Goal: Browse casually

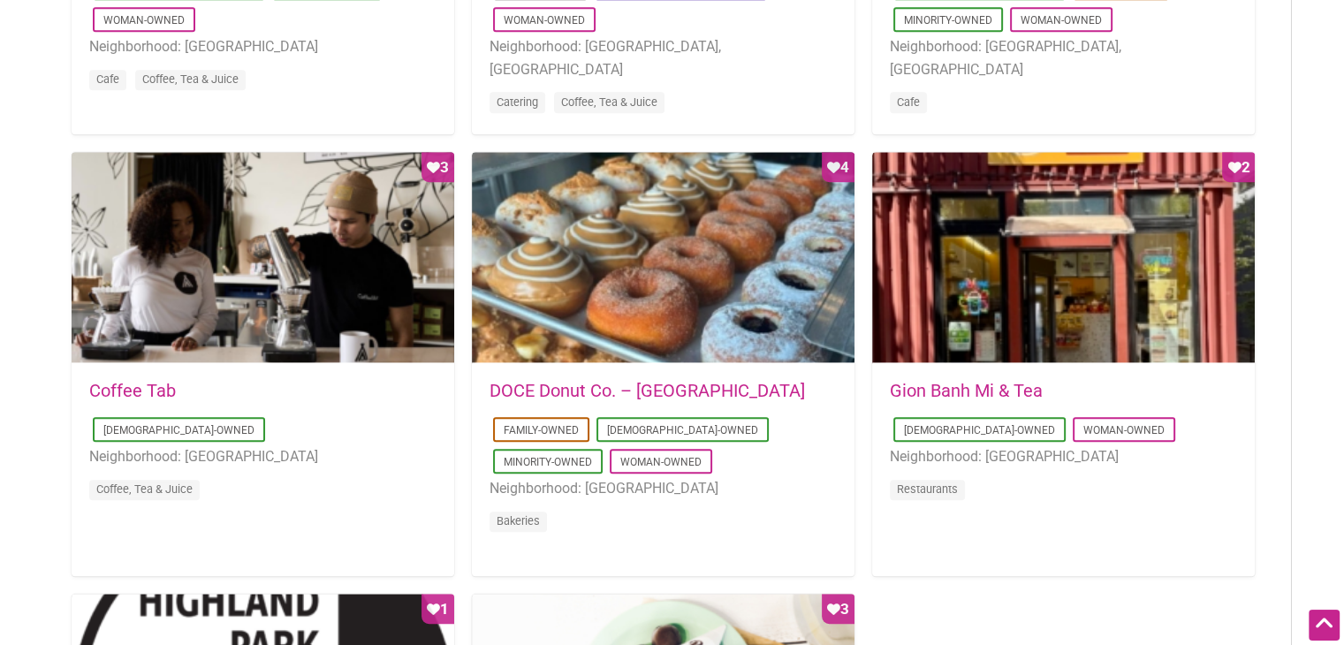
scroll to position [1237, 0]
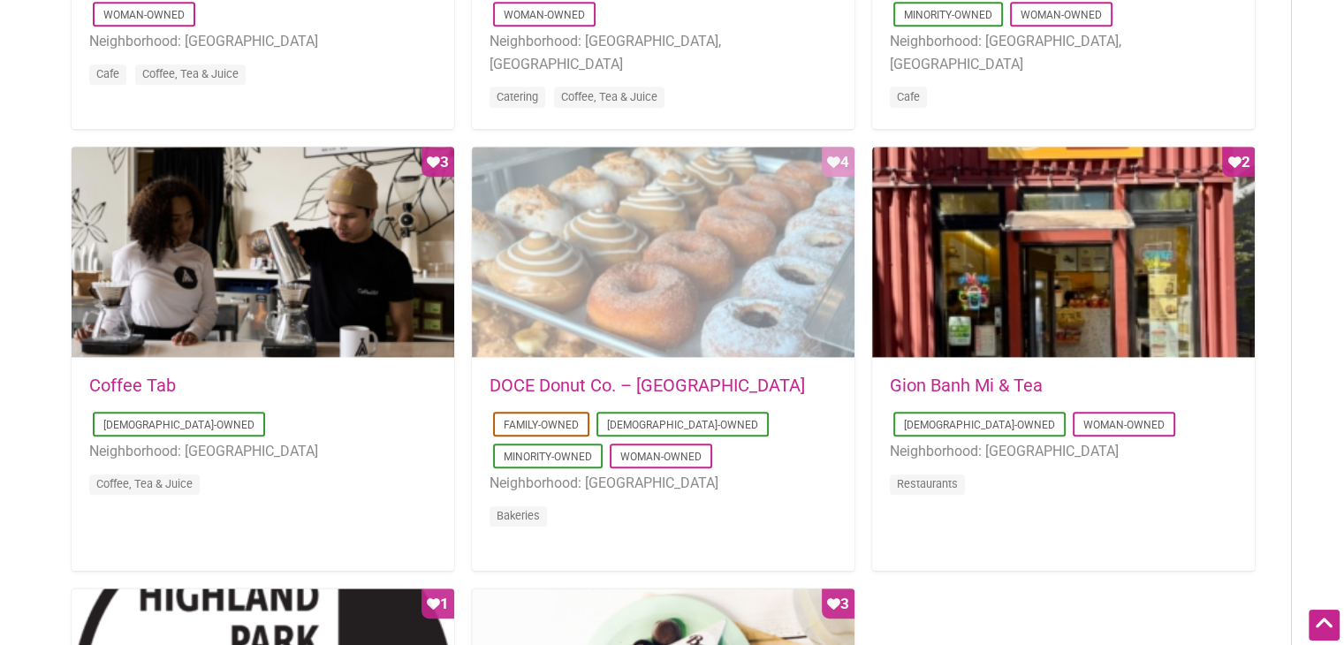
click at [716, 301] on div "Favorite Count 4" at bounding box center [663, 253] width 383 height 212
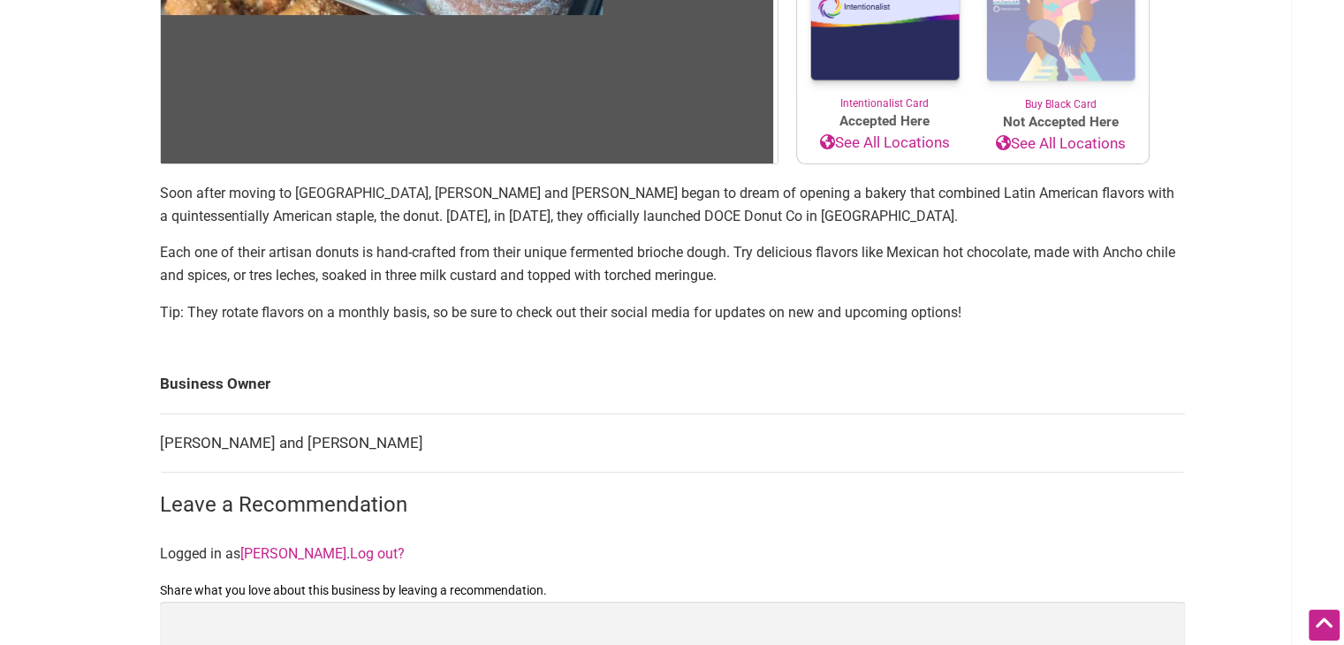
scroll to position [618, 0]
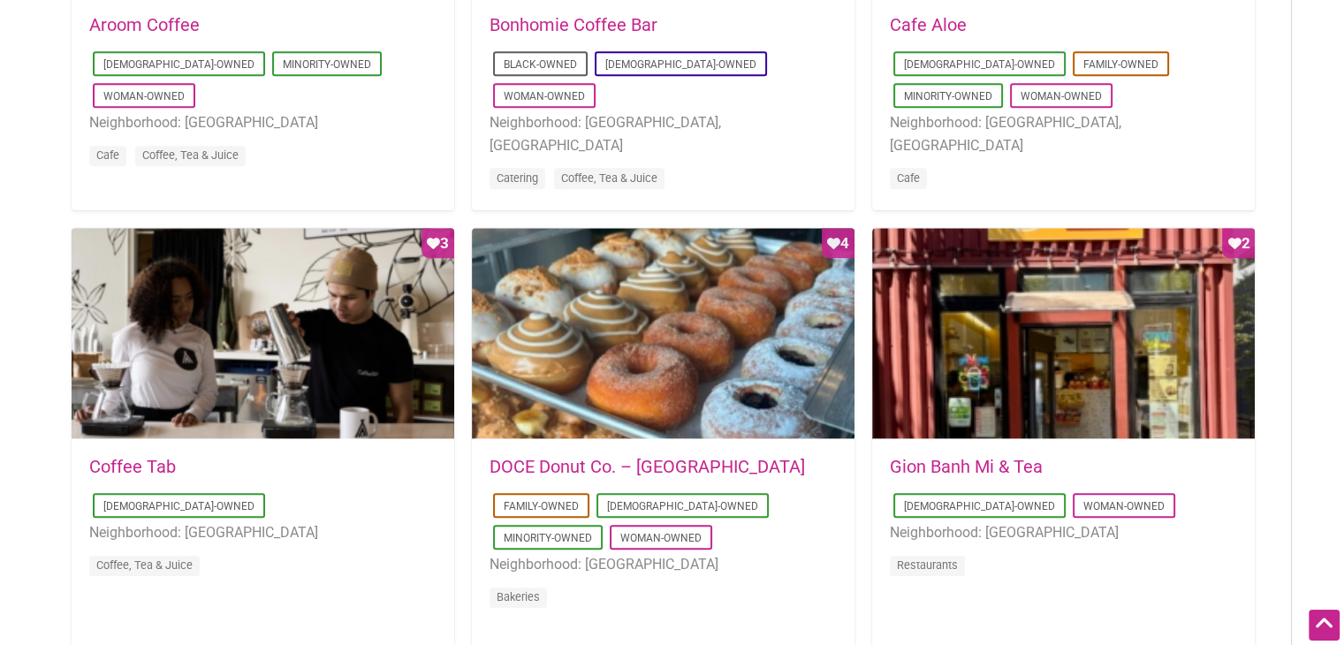
scroll to position [1057, 0]
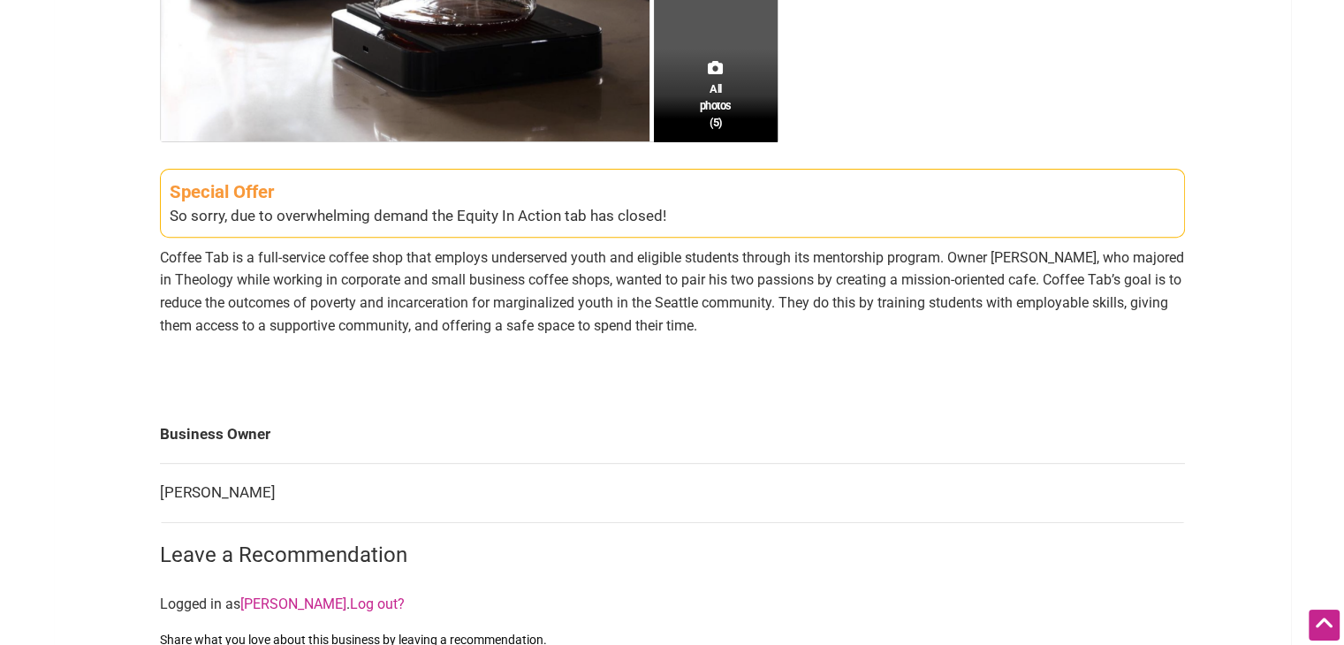
scroll to position [707, 0]
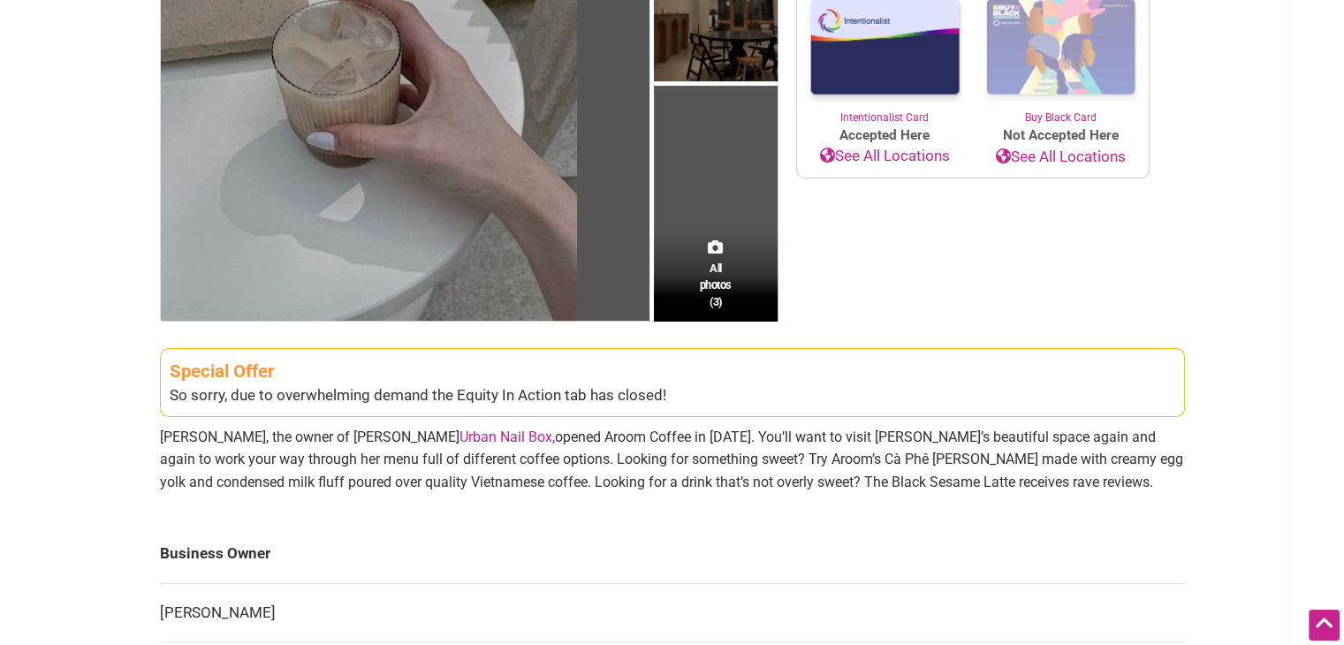
scroll to position [530, 0]
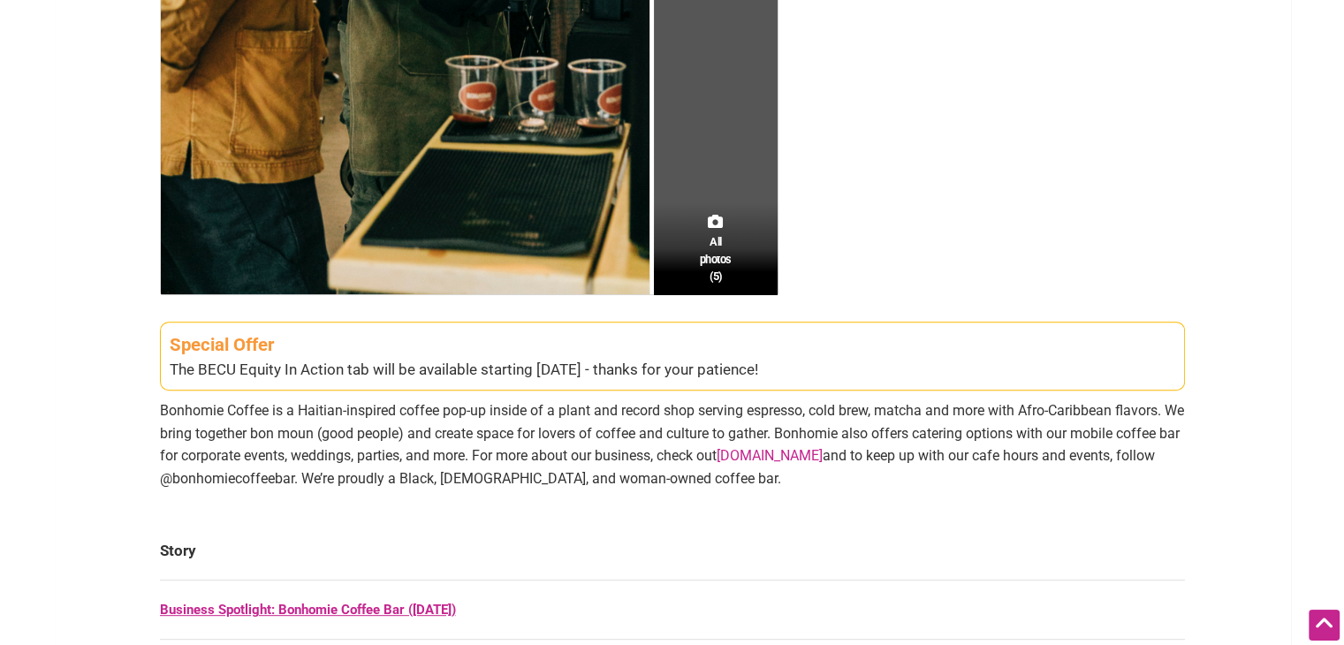
scroll to position [707, 0]
